Goal: Navigation & Orientation: Find specific page/section

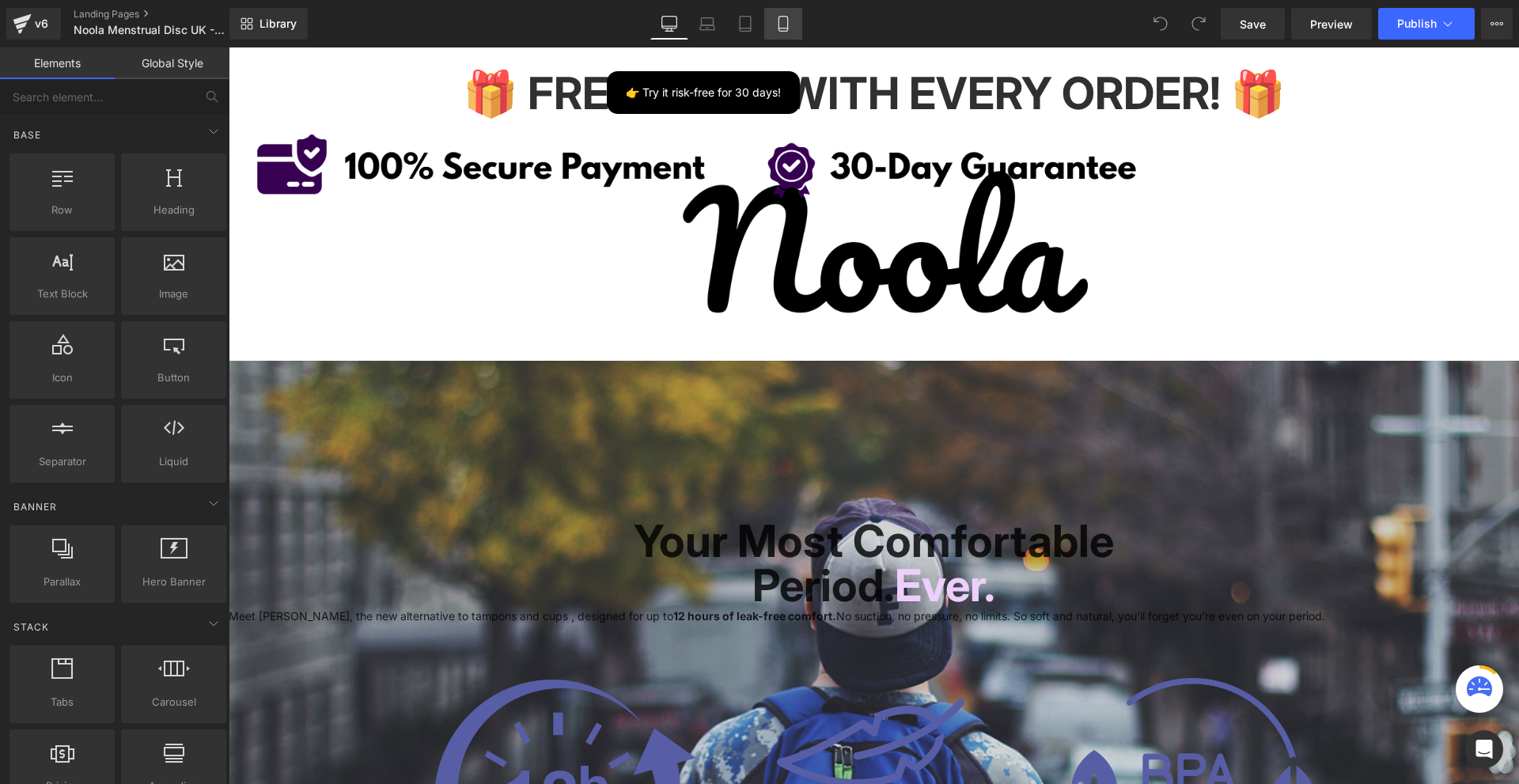
click at [785, 23] on icon at bounding box center [782, 23] width 16 height 16
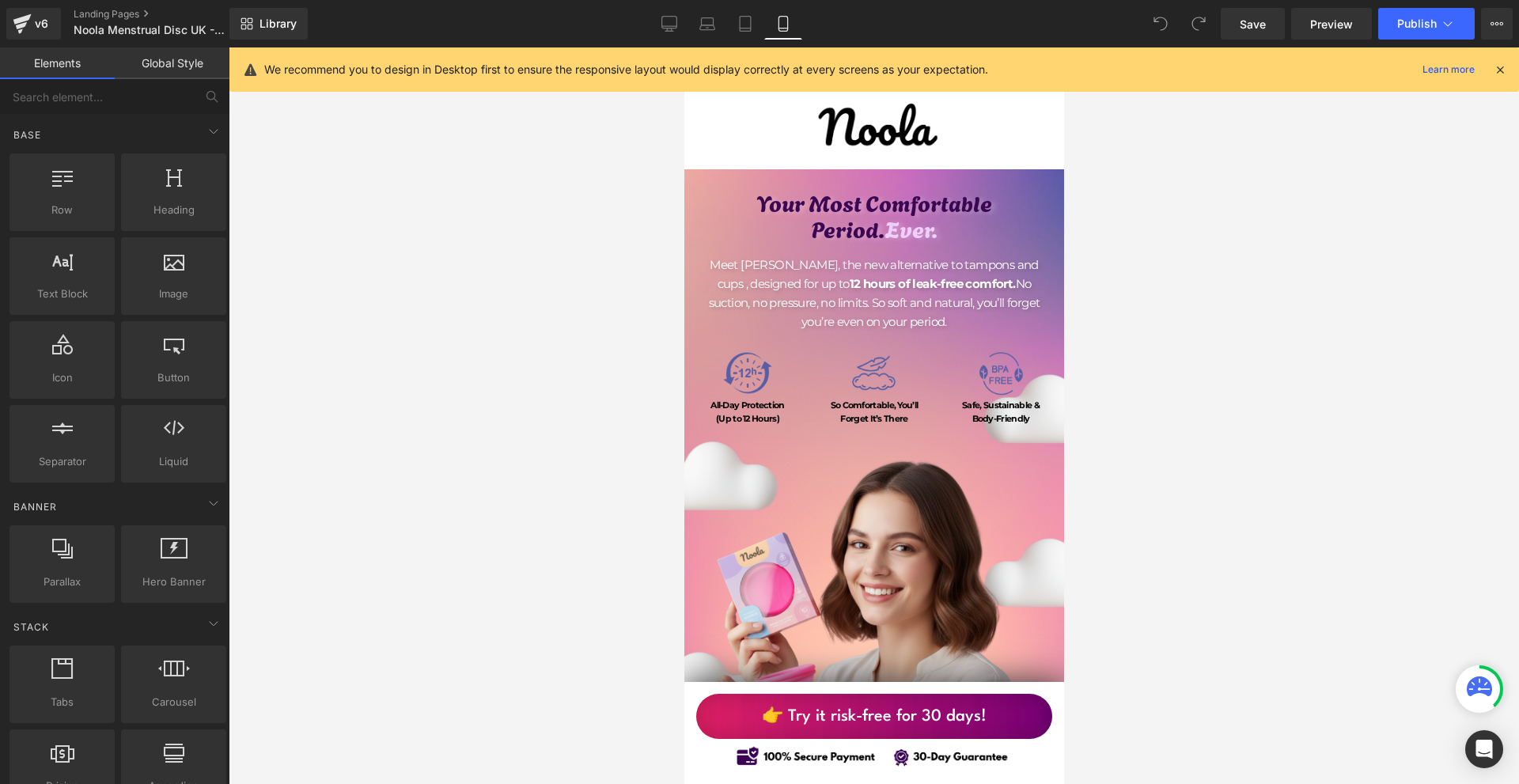
click at [1502, 74] on icon at bounding box center [1499, 69] width 14 height 14
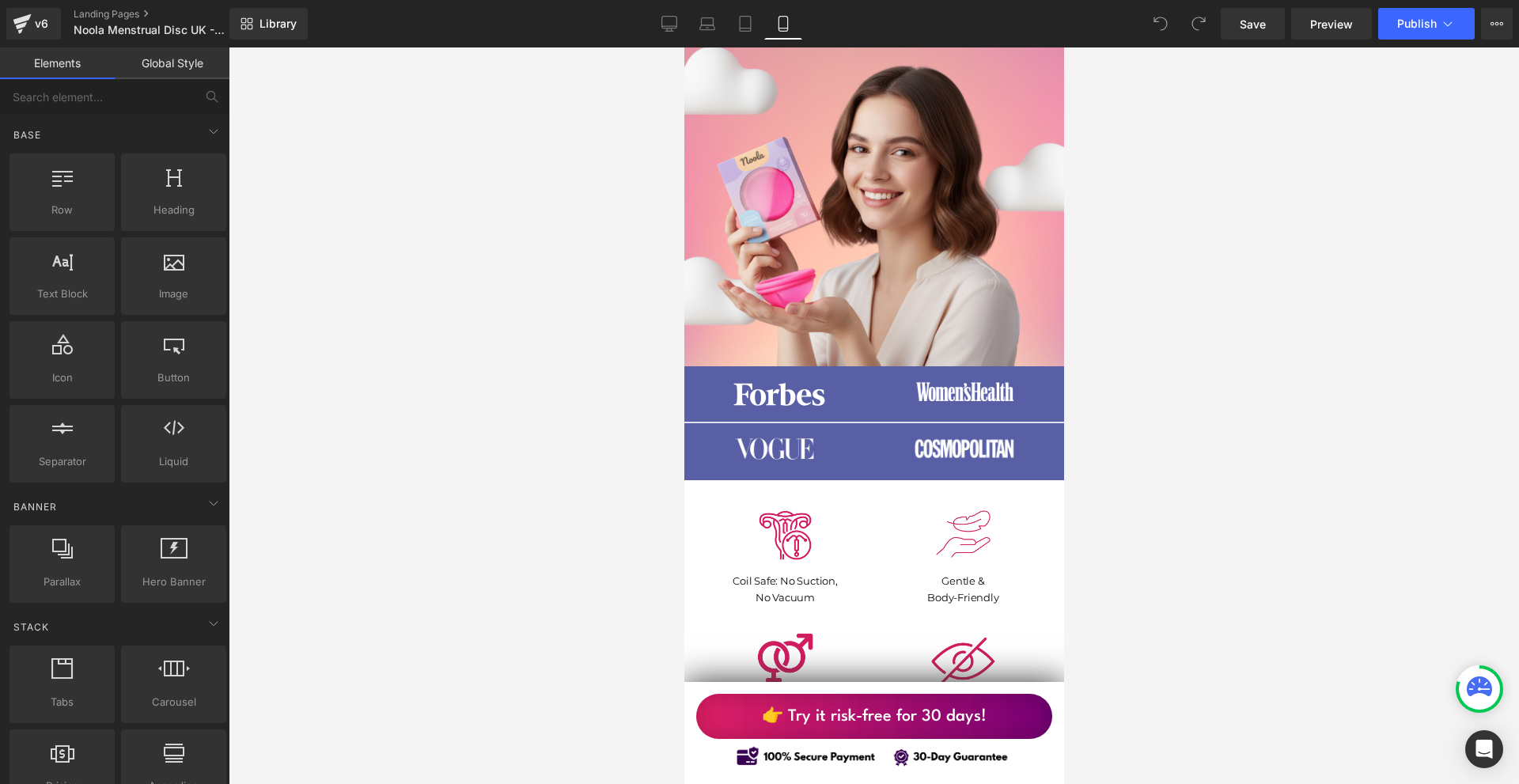
click at [1012, 710] on link "👉 Try it risk-free for 30 days!" at bounding box center [873, 716] width 356 height 45
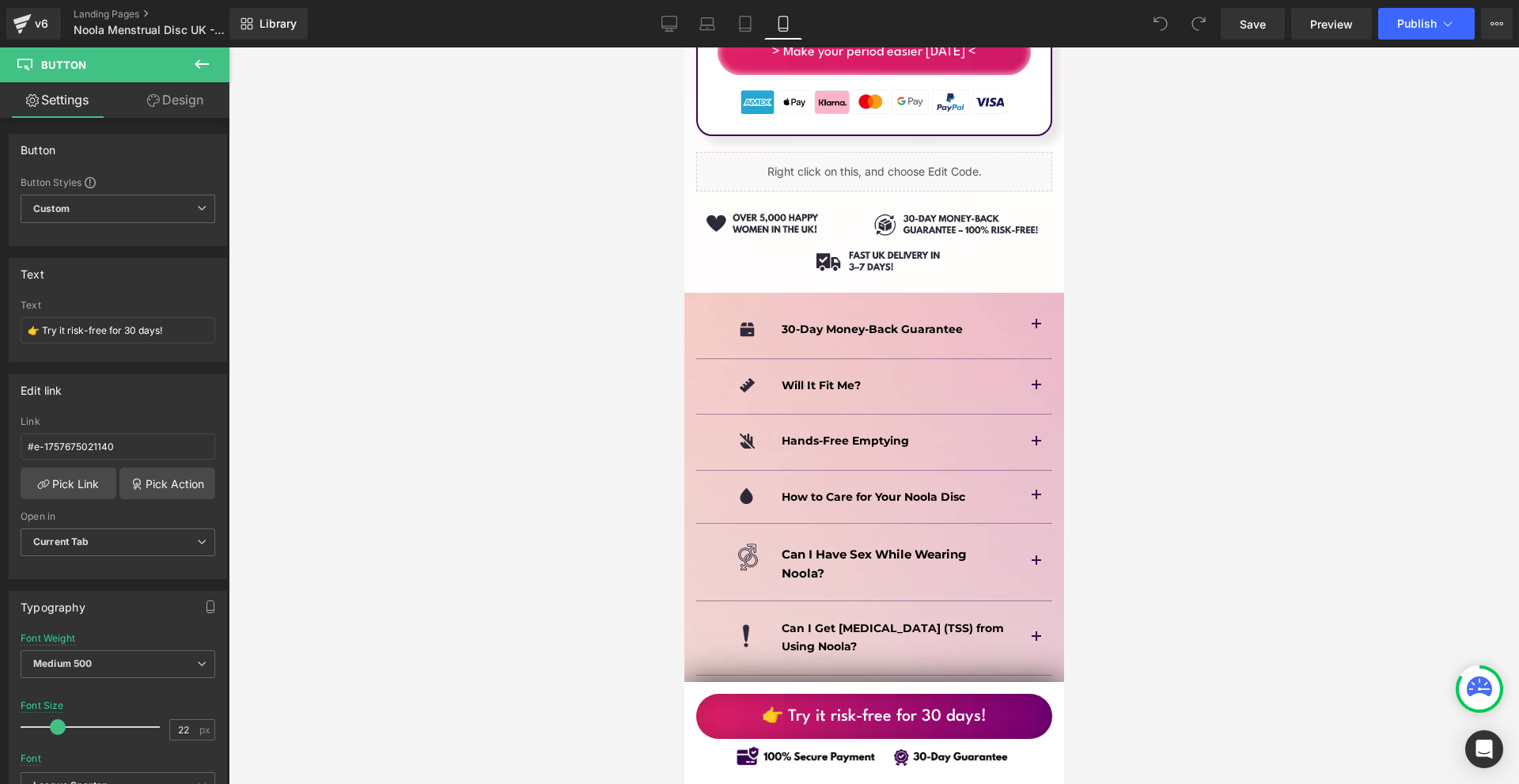
scroll to position [10350, 0]
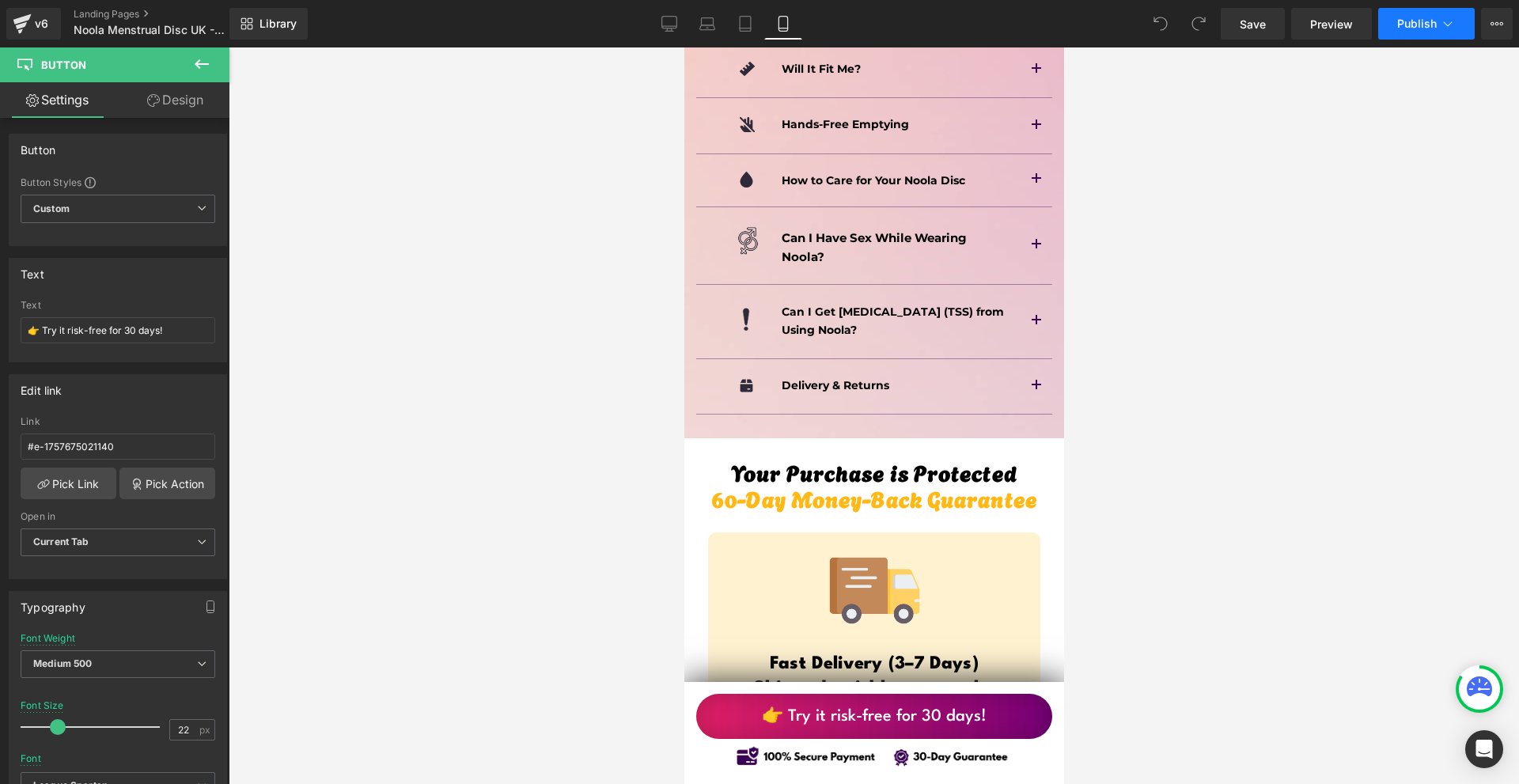
click at [1461, 34] on button "Publish" at bounding box center [1426, 23] width 97 height 32
click at [1490, 33] on button "View Live Page View with current Template Save Template to Library Schedule Pub…" at bounding box center [1497, 23] width 32 height 32
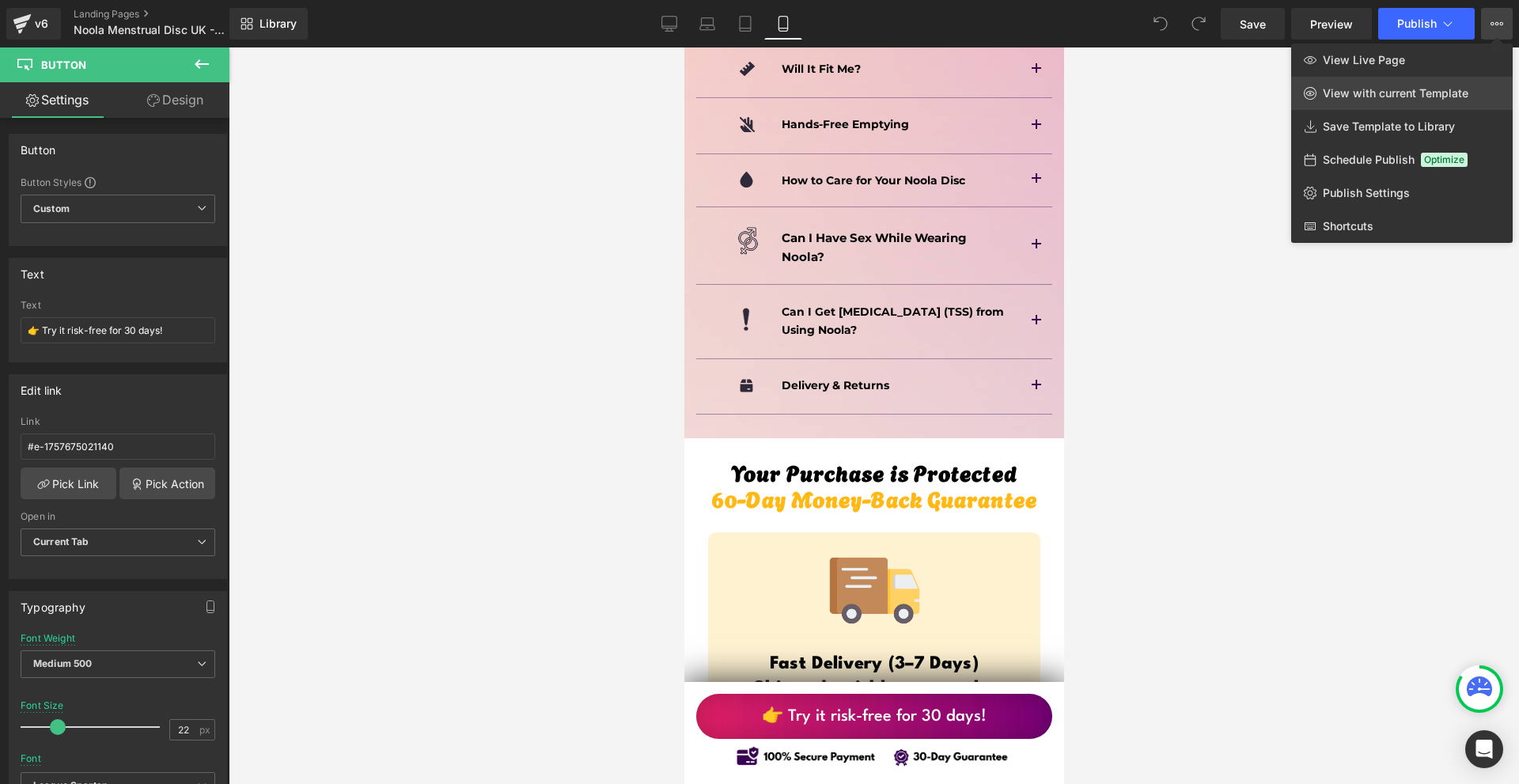
click at [1439, 76] on link "View with current Template" at bounding box center [1402, 93] width 222 height 34
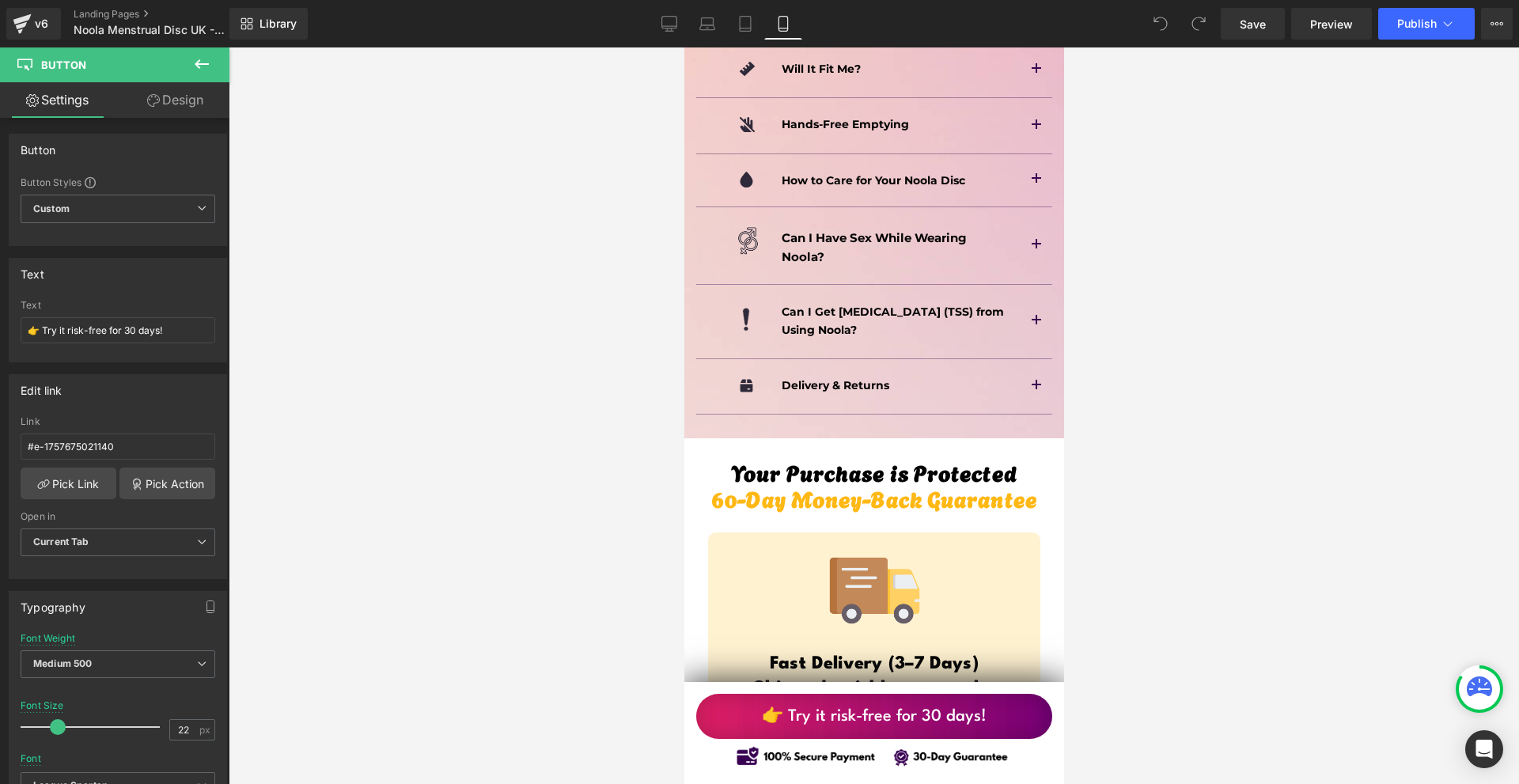
scroll to position [10667, 0]
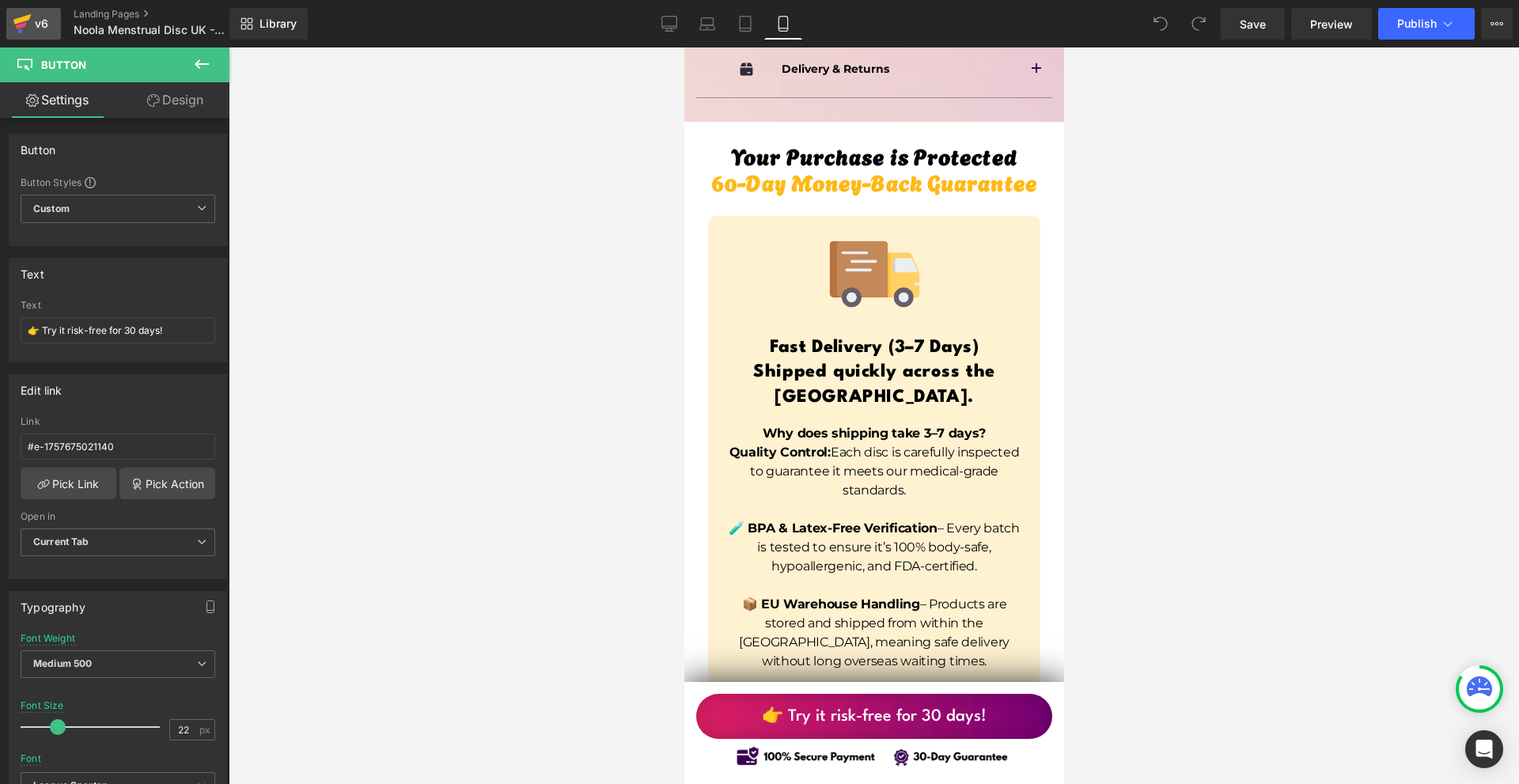
click at [34, 29] on div "v6" at bounding box center [41, 23] width 20 height 20
